Goal: Subscribe to service/newsletter

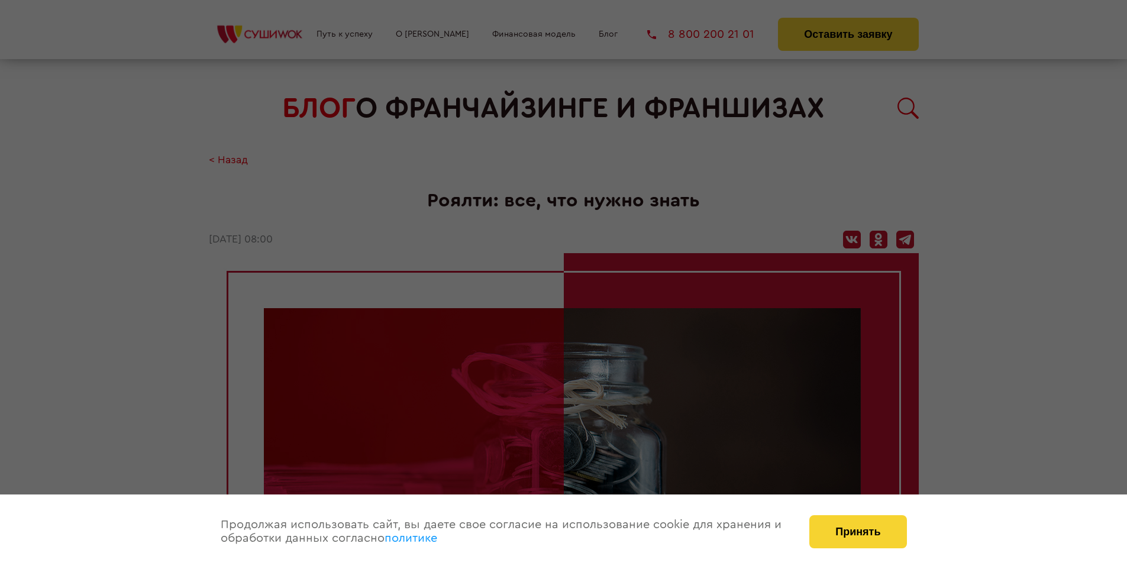
scroll to position [1236, 0]
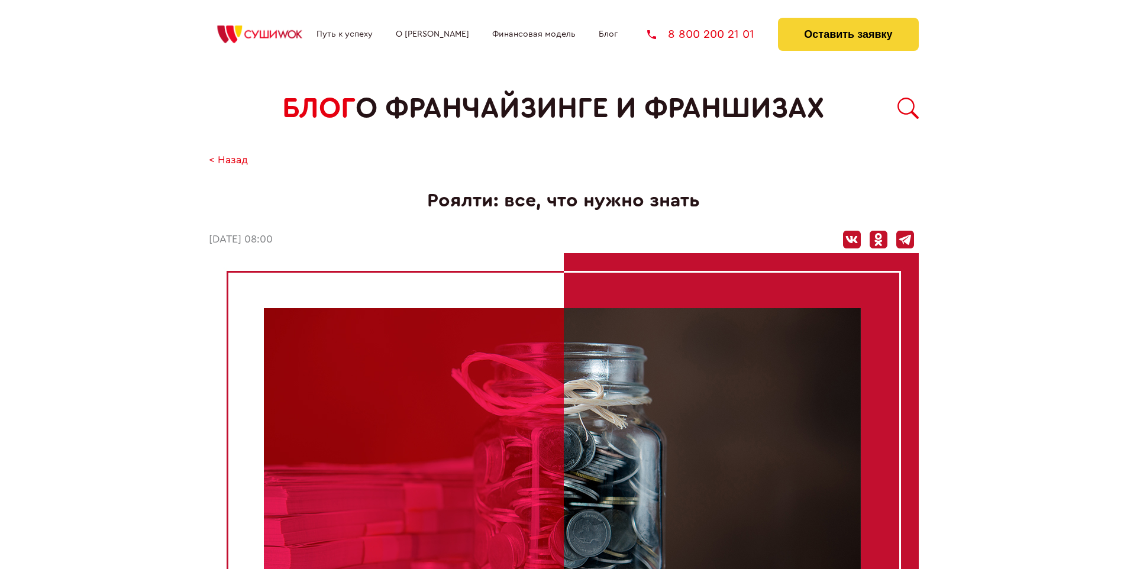
scroll to position [1236, 0]
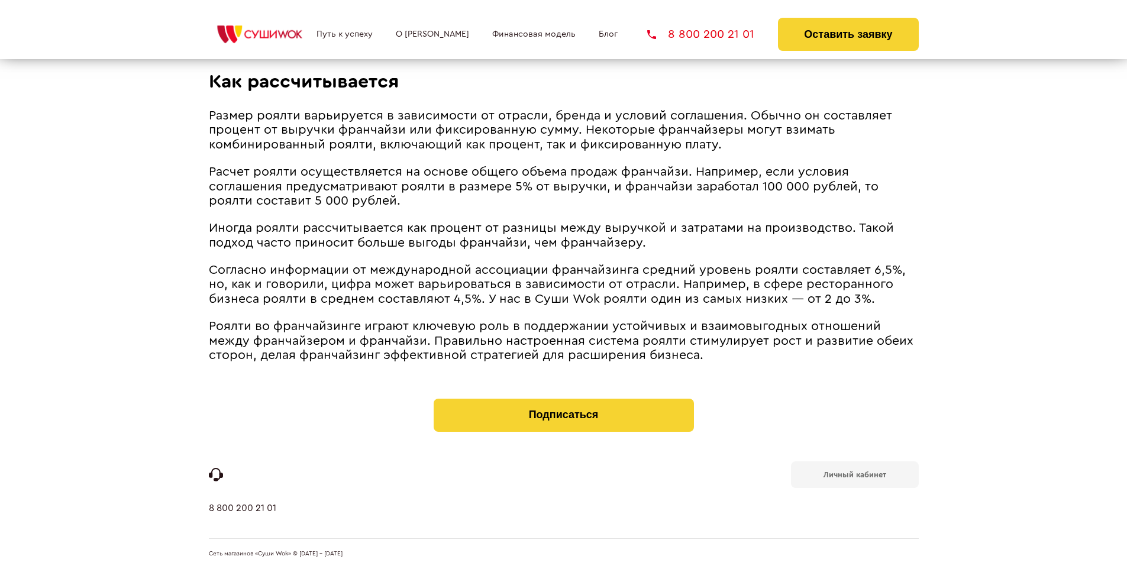
click at [854, 473] on b "Личный кабинет" at bounding box center [855, 475] width 63 height 8
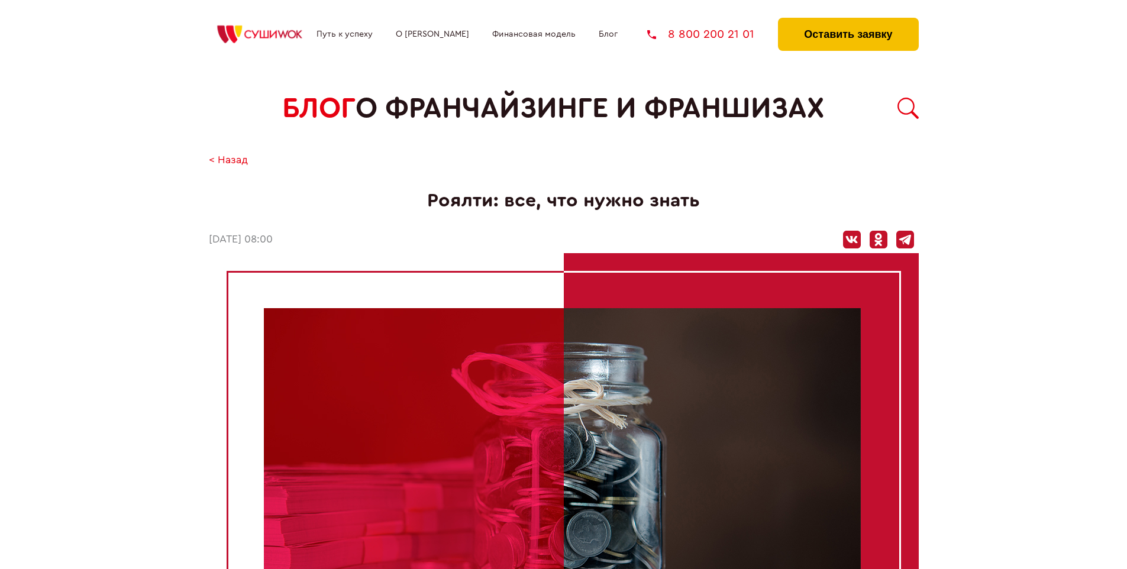
click at [848, 21] on button "Оставить заявку" at bounding box center [848, 34] width 140 height 33
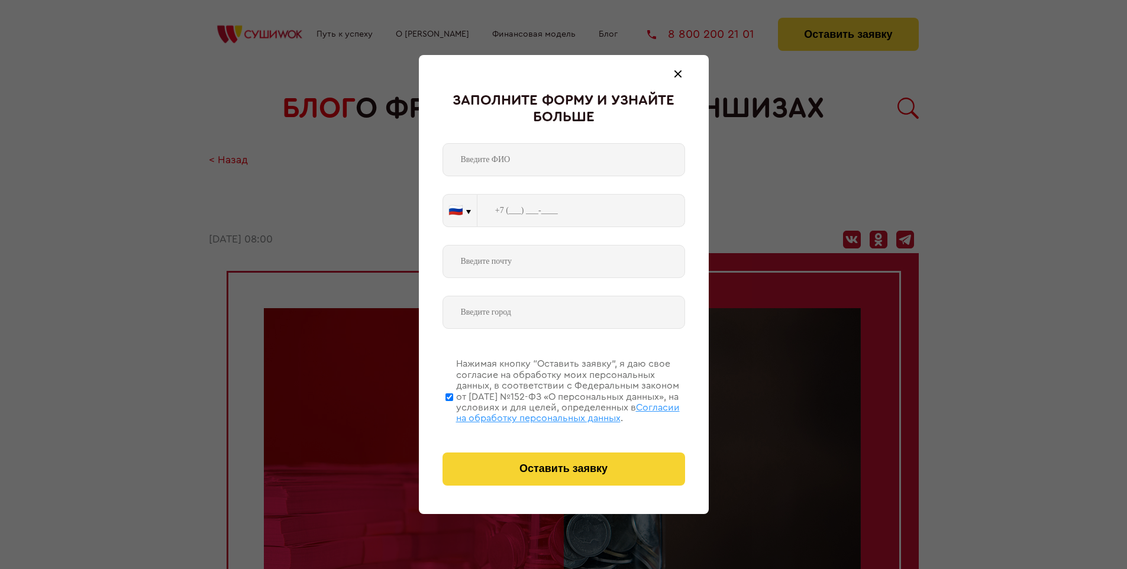
click at [548, 411] on span "Согласии на обработку персональных данных" at bounding box center [568, 413] width 224 height 20
click at [453, 411] on input "Нажимая кнопку “Оставить заявку”, я даю свое согласие на обработку моих персона…" at bounding box center [450, 397] width 8 height 95
checkbox input "false"
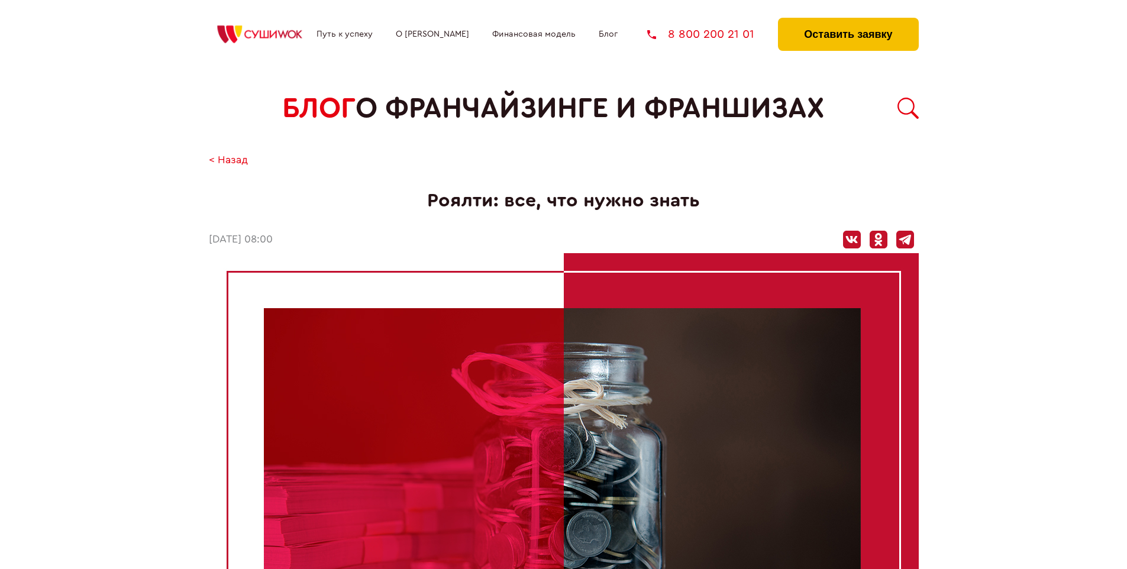
click at [848, 21] on button "Оставить заявку" at bounding box center [848, 34] width 140 height 33
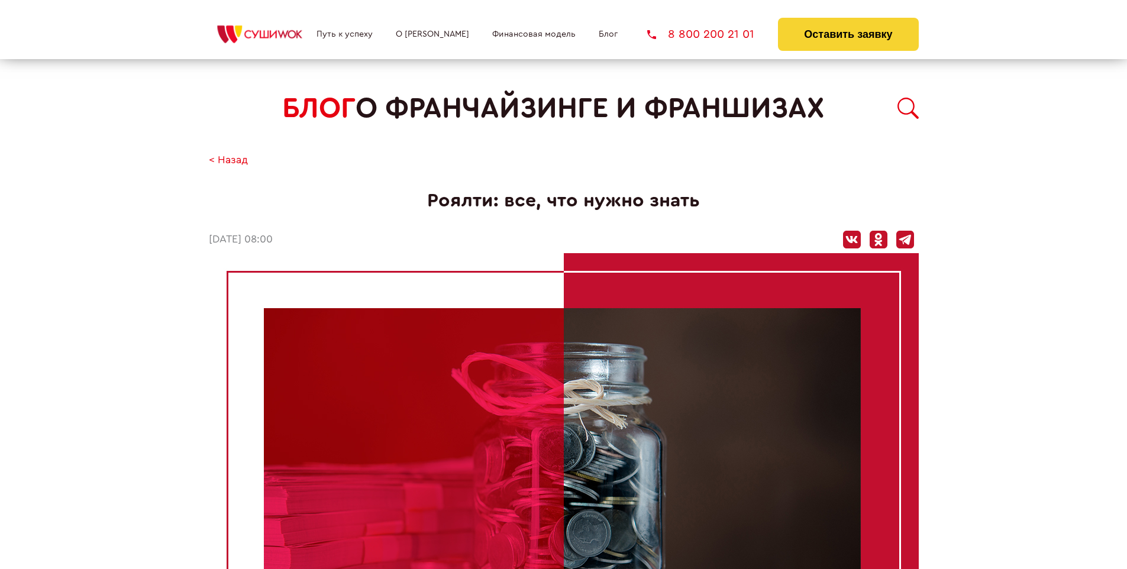
scroll to position [1236, 0]
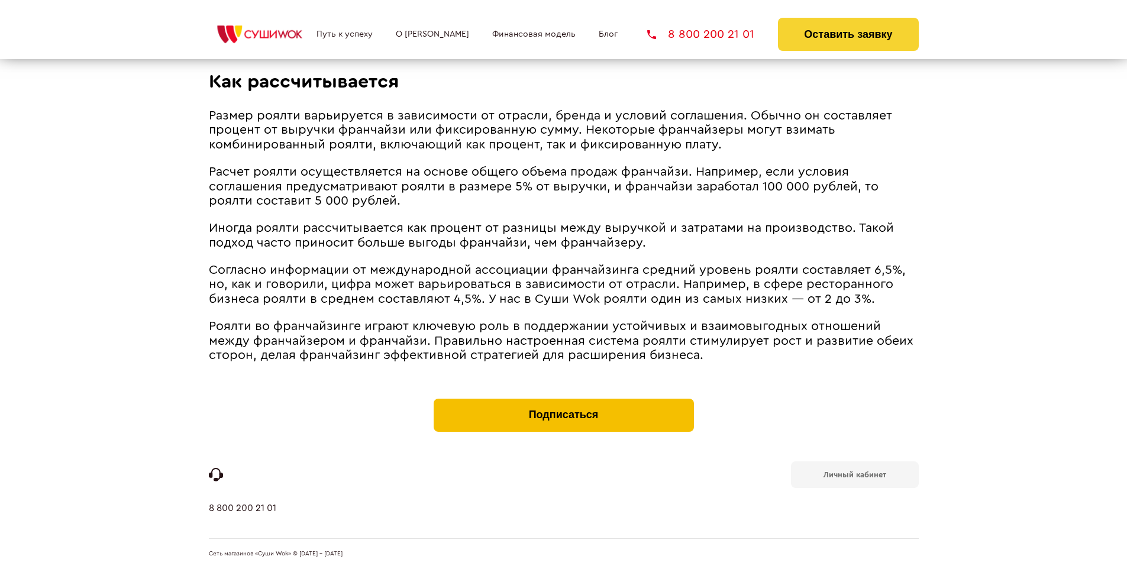
click at [563, 401] on button "Подписаться" at bounding box center [564, 415] width 260 height 33
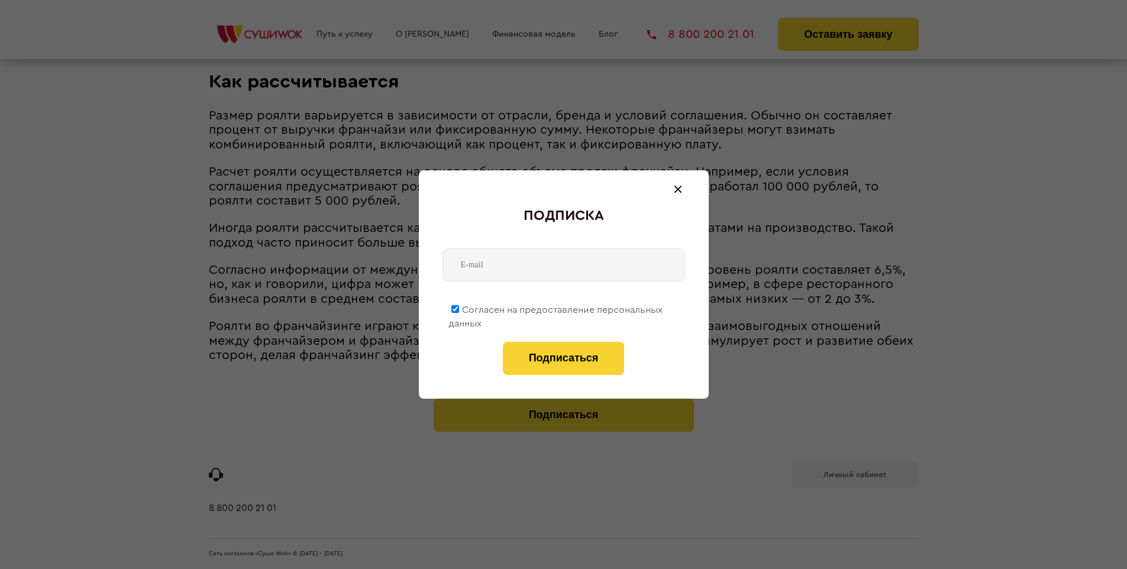
click at [556, 308] on span "Согласен на предоставление персональных данных" at bounding box center [555, 316] width 214 height 23
click at [459, 308] on input "Согласен на предоставление персональных данных" at bounding box center [455, 309] width 8 height 8
checkbox input "false"
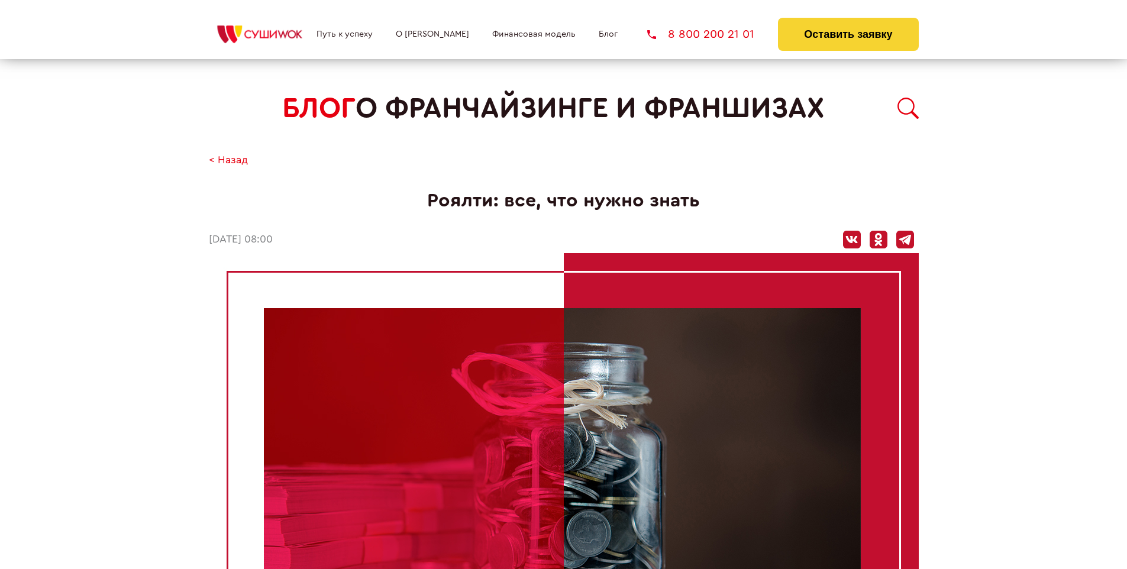
scroll to position [1236, 0]
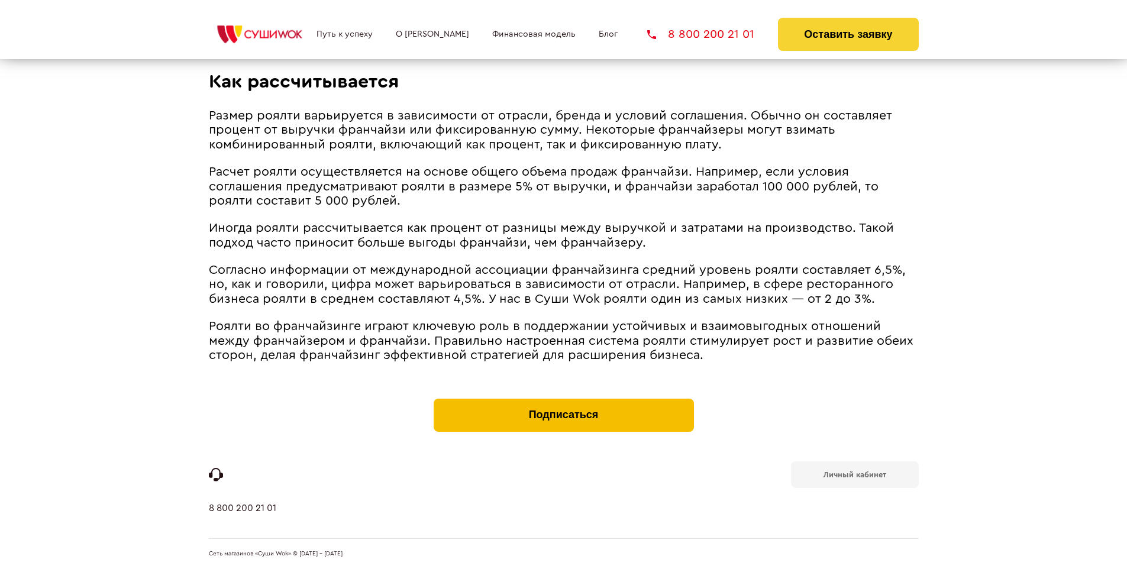
click at [563, 401] on button "Подписаться" at bounding box center [564, 415] width 260 height 33
